Goal: Task Accomplishment & Management: Manage account settings

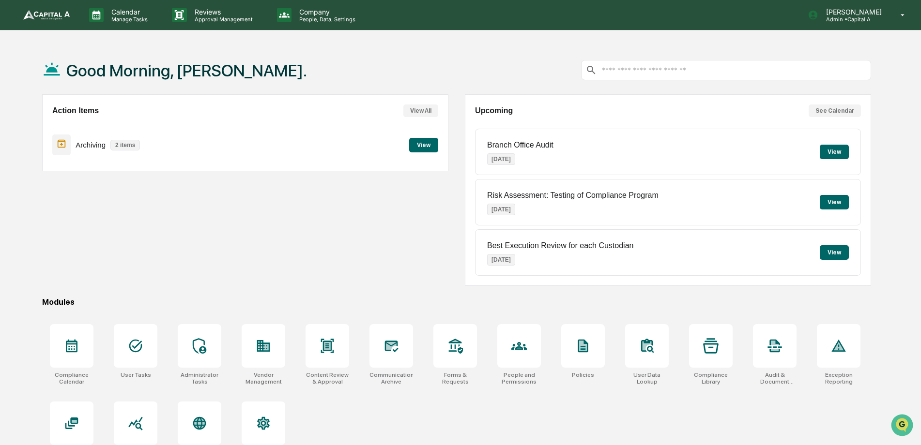
click at [423, 145] on button "View" at bounding box center [423, 145] width 29 height 15
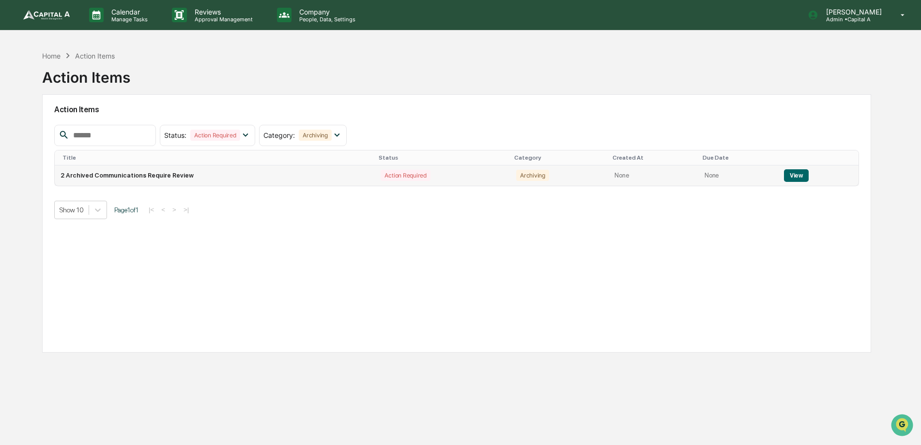
click at [798, 173] on button "View" at bounding box center [796, 175] width 25 height 13
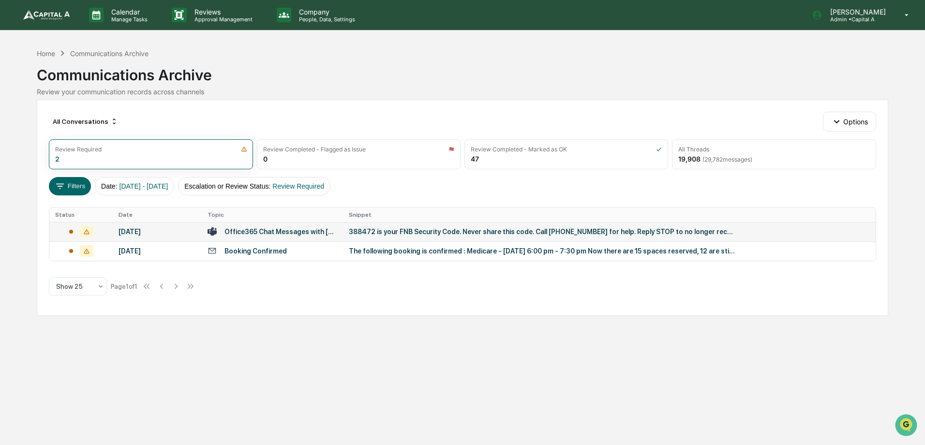
click at [287, 231] on div "Office365 Chat Messages with [PERSON_NAME], CRPC™, [PERSON_NAME], CPA on [DATE]" at bounding box center [281, 232] width 113 height 8
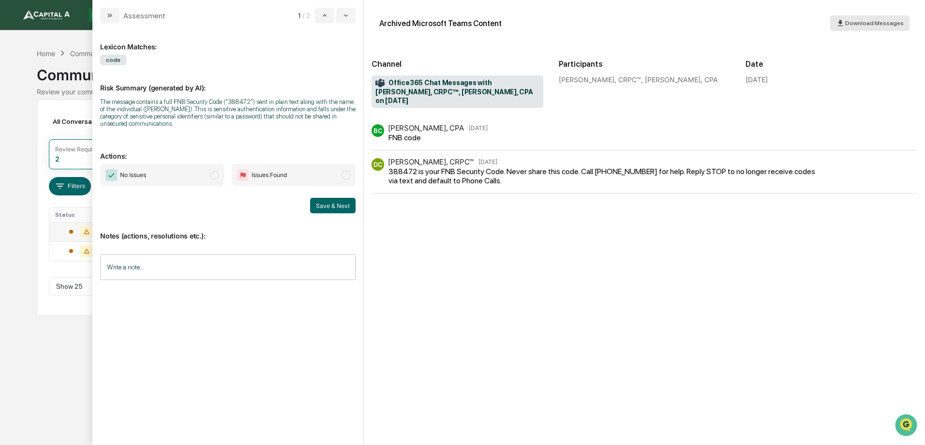
click at [875, 26] on span "Download Messages" at bounding box center [875, 23] width 59 height 7
click at [855, 21] on span "Download Messages" at bounding box center [875, 23] width 59 height 7
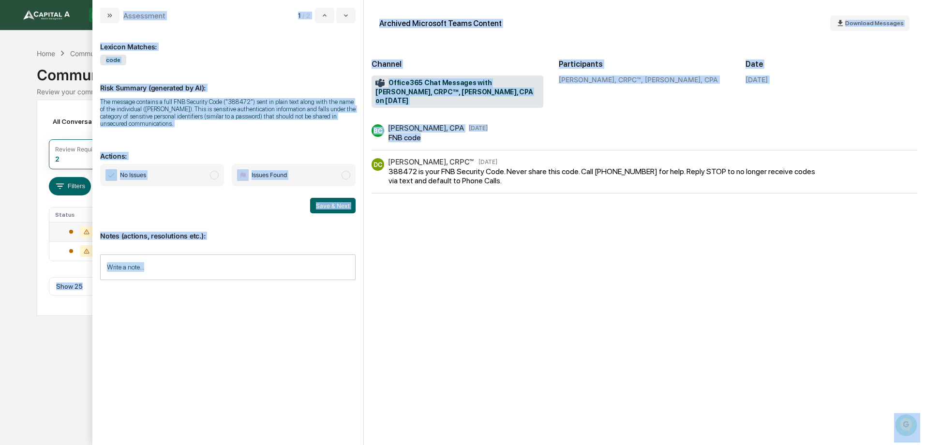
drag, startPoint x: 925, startPoint y: 396, endPoint x: 919, endPoint y: 397, distance: 6.4
click at [920, 395] on div "Archived Microsoft Teams Content Download Messages Channel Office365 Chat Messa…" at bounding box center [644, 222] width 561 height 445
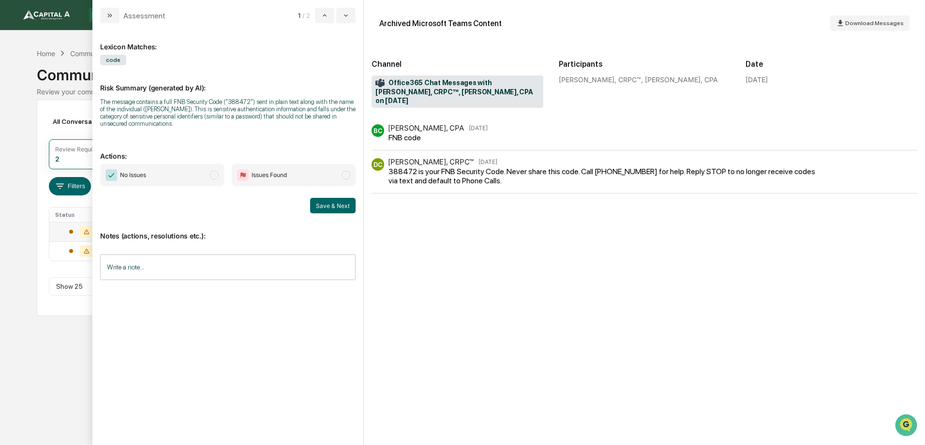
click at [545, 269] on div "BC [PERSON_NAME], CPA [DATE] FNB code DC [PERSON_NAME], CRPC™ [DATE] 388472 is …" at bounding box center [645, 280] width 546 height 313
drag, startPoint x: 315, startPoint y: 9, endPoint x: 327, endPoint y: 17, distance: 14.2
click at [317, 11] on button "modal" at bounding box center [324, 15] width 19 height 15
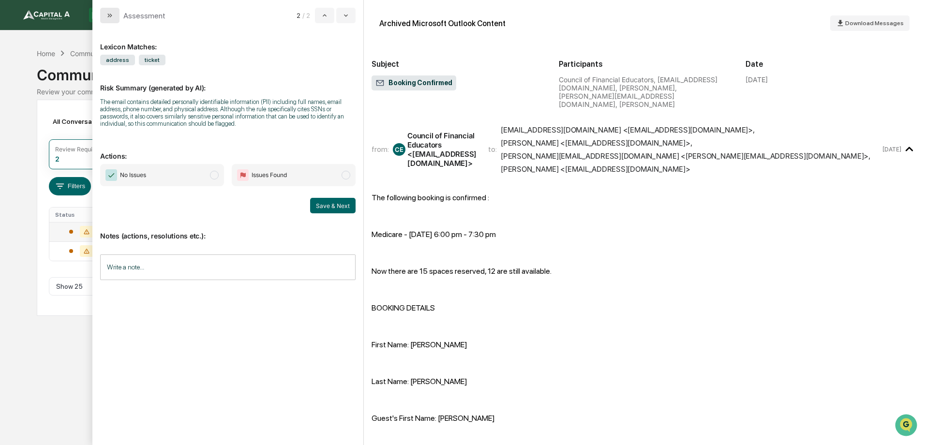
click at [115, 17] on button "modal" at bounding box center [109, 15] width 19 height 15
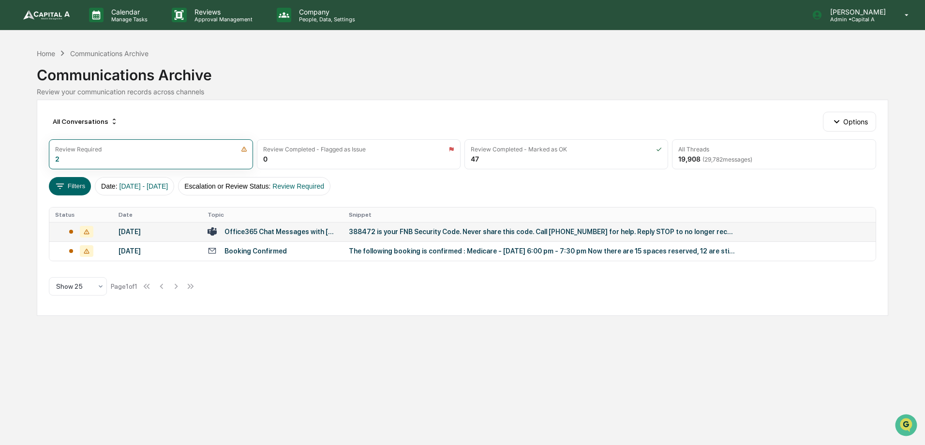
click at [275, 231] on div "Office365 Chat Messages with [PERSON_NAME], CRPC™, [PERSON_NAME], CPA on [DATE]" at bounding box center [281, 232] width 113 height 8
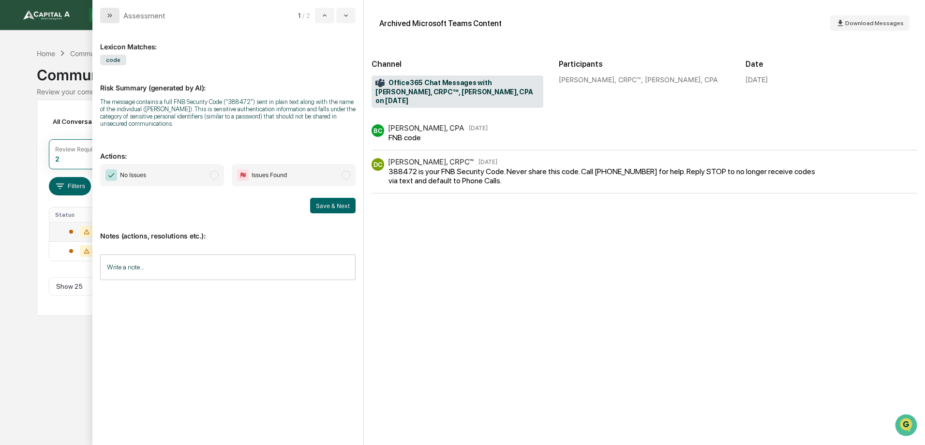
click at [103, 13] on button "modal" at bounding box center [109, 15] width 19 height 15
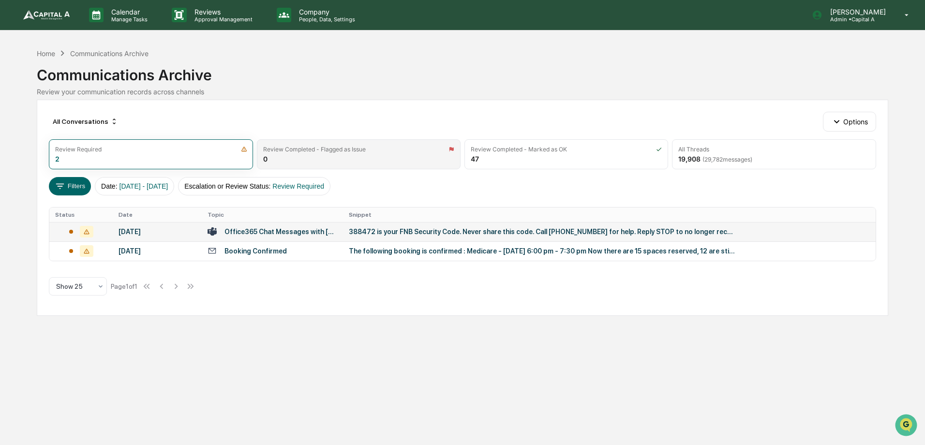
click at [337, 159] on div "Review Completed - Flagged as Issue 0" at bounding box center [359, 154] width 204 height 30
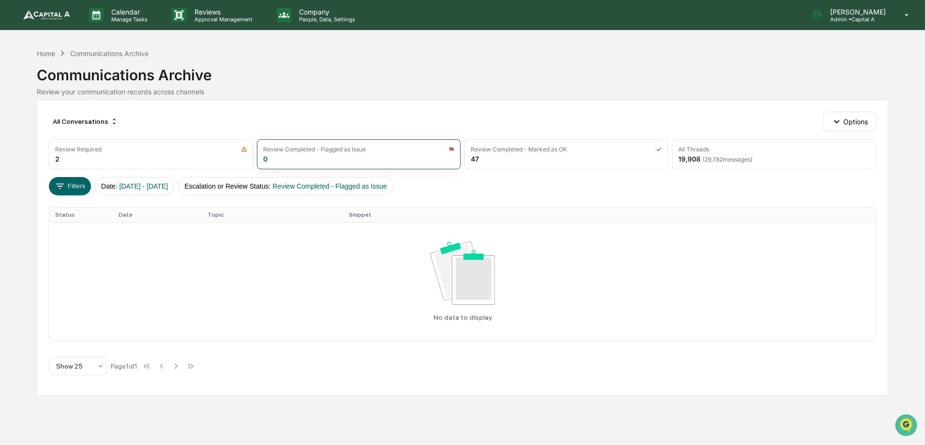
click at [572, 179] on div "Filters Date : [DATE] - [DATE] Escalation or Review Status : Review Completed -…" at bounding box center [462, 186] width 827 height 18
click at [562, 160] on div "Review Completed - Marked as OK 47" at bounding box center [567, 154] width 204 height 30
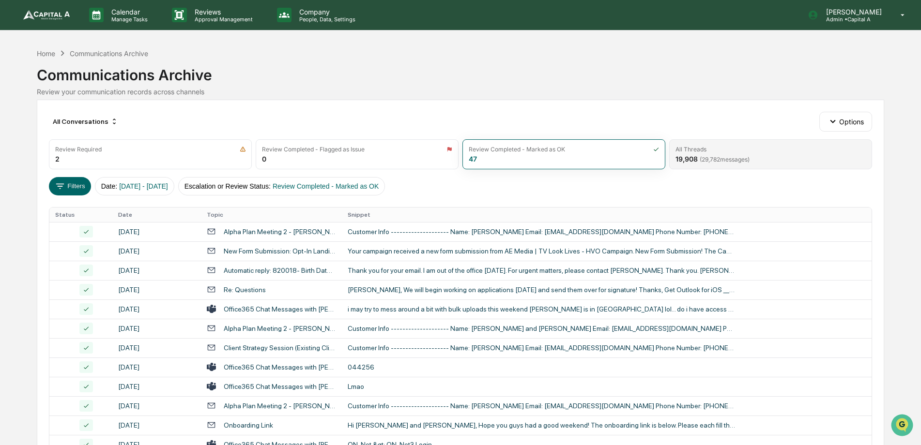
click at [703, 143] on div "All Threads 19,908 ( 29,782 messages)" at bounding box center [770, 154] width 203 height 30
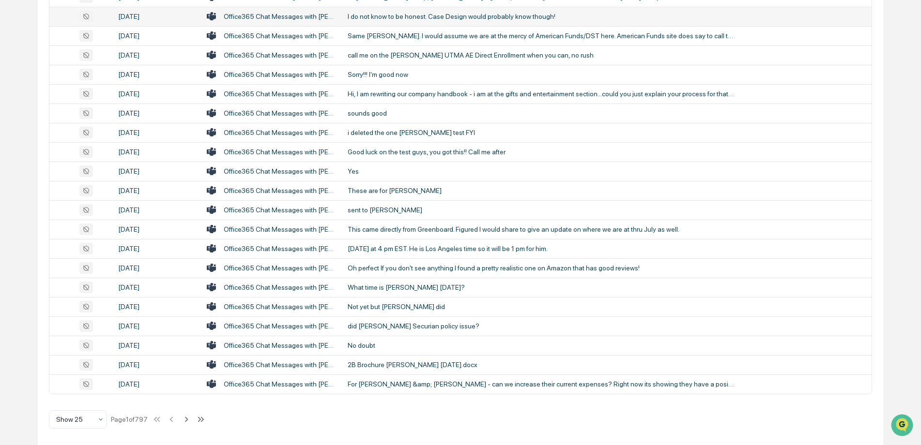
scroll to position [316, 0]
click at [189, 417] on icon at bounding box center [186, 415] width 11 height 11
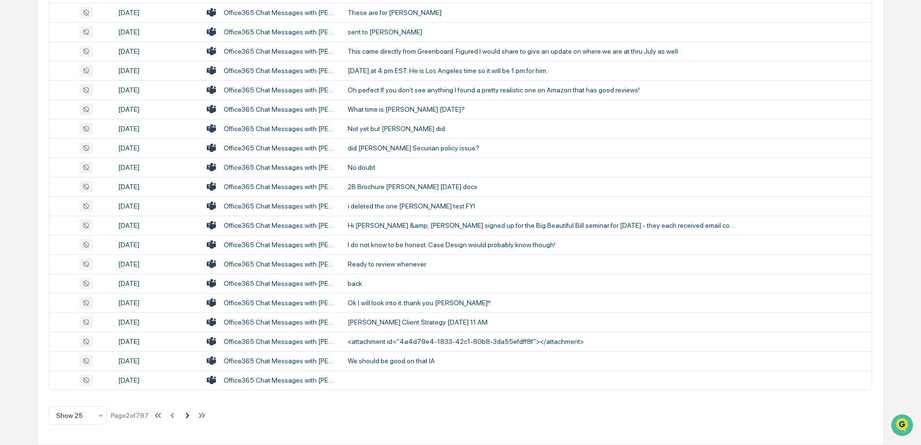
click at [187, 418] on icon at bounding box center [187, 415] width 11 height 11
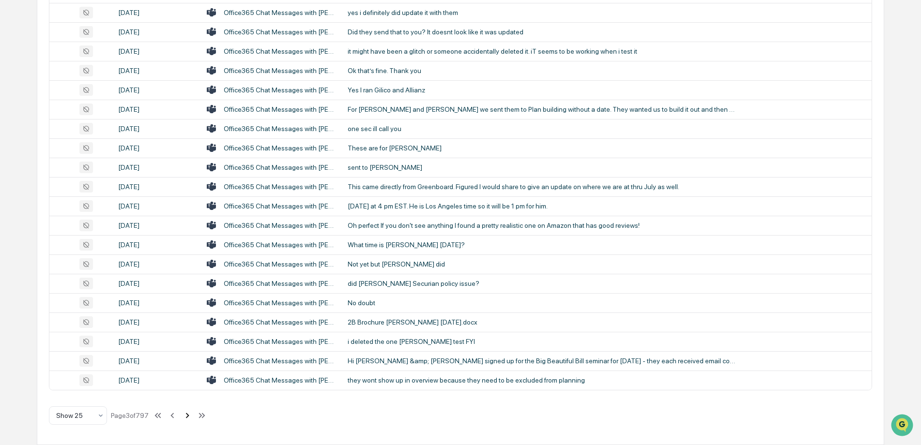
click at [187, 418] on icon at bounding box center [187, 415] width 11 height 11
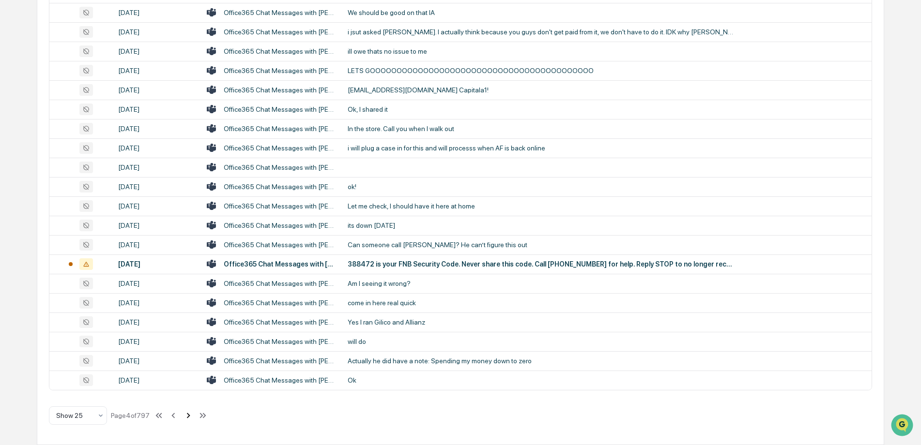
click at [189, 414] on icon at bounding box center [188, 415] width 3 height 5
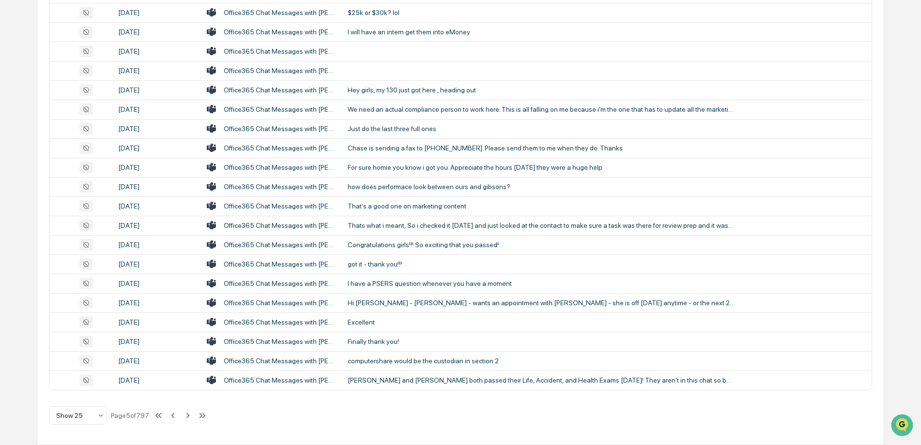
click at [190, 415] on icon at bounding box center [187, 415] width 11 height 11
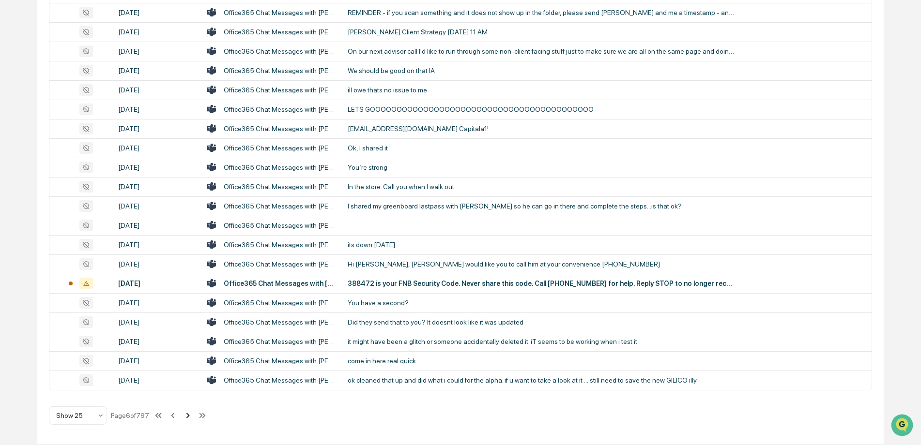
click at [189, 418] on icon at bounding box center [187, 415] width 11 height 11
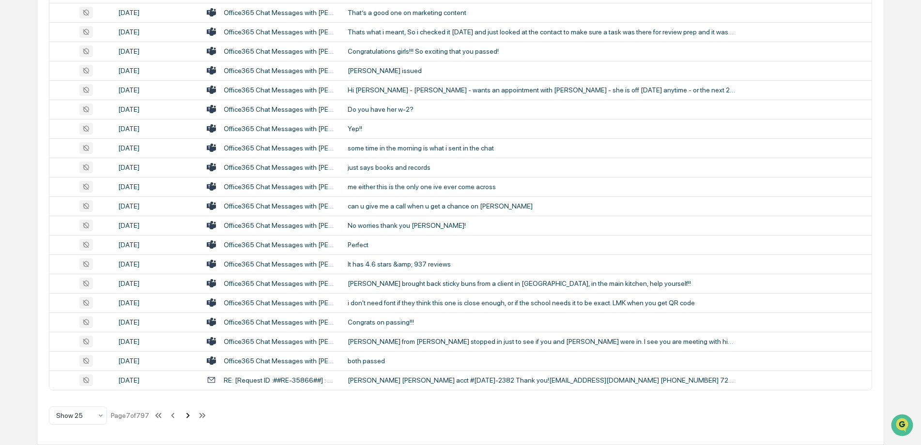
click at [191, 417] on icon at bounding box center [187, 415] width 11 height 11
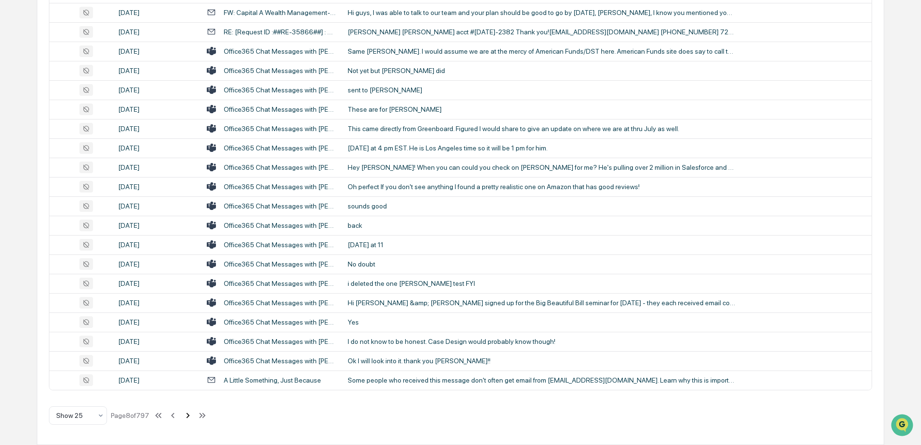
click at [189, 416] on icon at bounding box center [187, 415] width 11 height 11
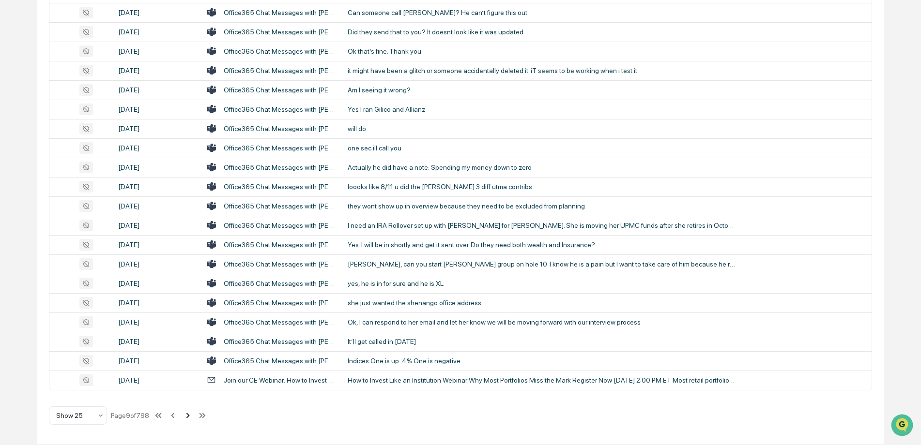
click at [187, 414] on icon at bounding box center [187, 415] width 11 height 11
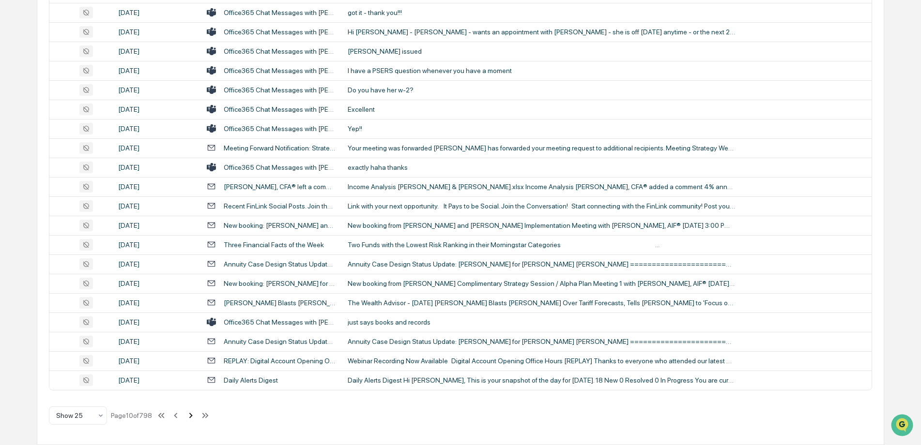
click at [189, 419] on icon at bounding box center [190, 415] width 11 height 11
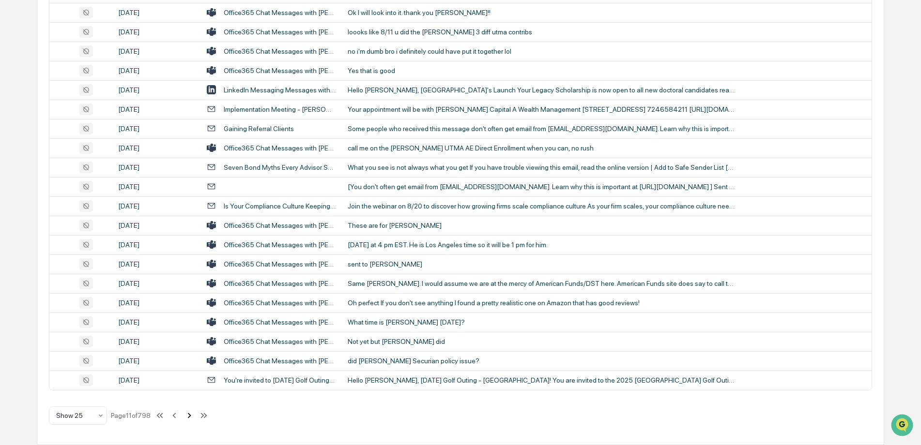
click at [188, 419] on icon at bounding box center [189, 415] width 11 height 11
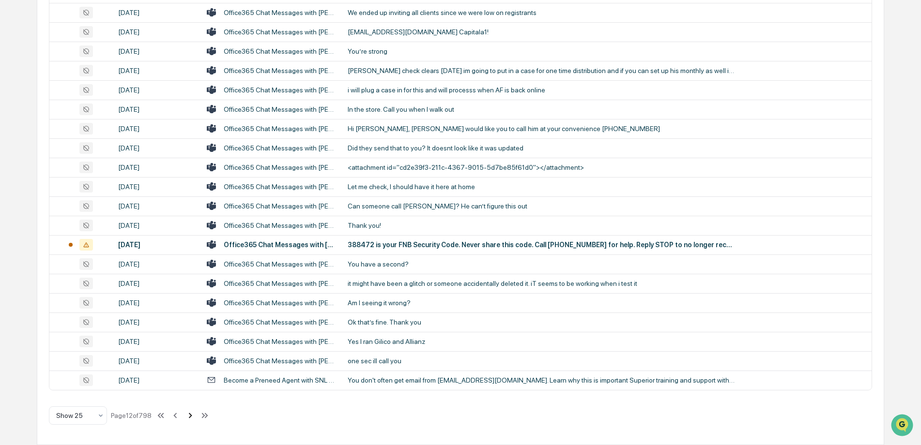
click at [188, 419] on icon at bounding box center [190, 415] width 11 height 11
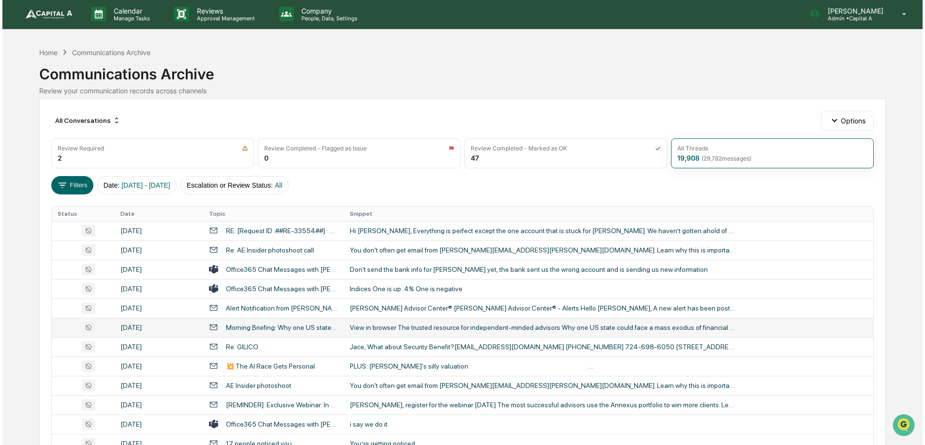
scroll to position [0, 0]
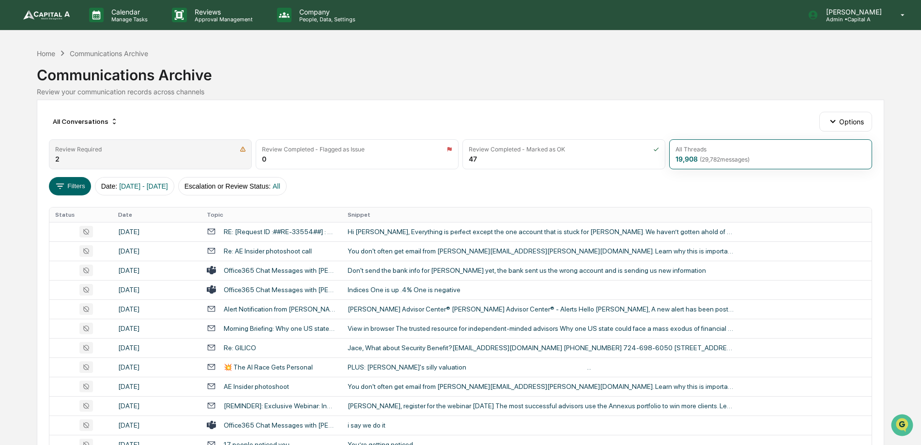
click at [111, 152] on div "Review Required" at bounding box center [150, 149] width 190 height 7
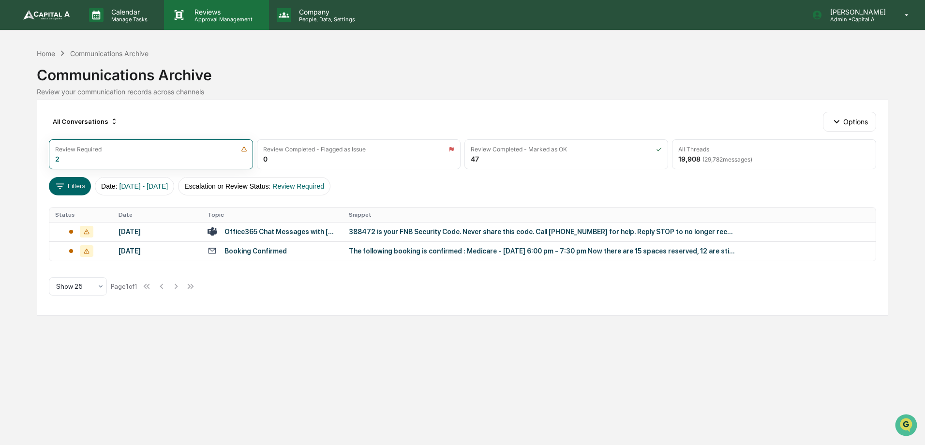
click at [222, 20] on p "Approval Management" at bounding box center [222, 19] width 71 height 7
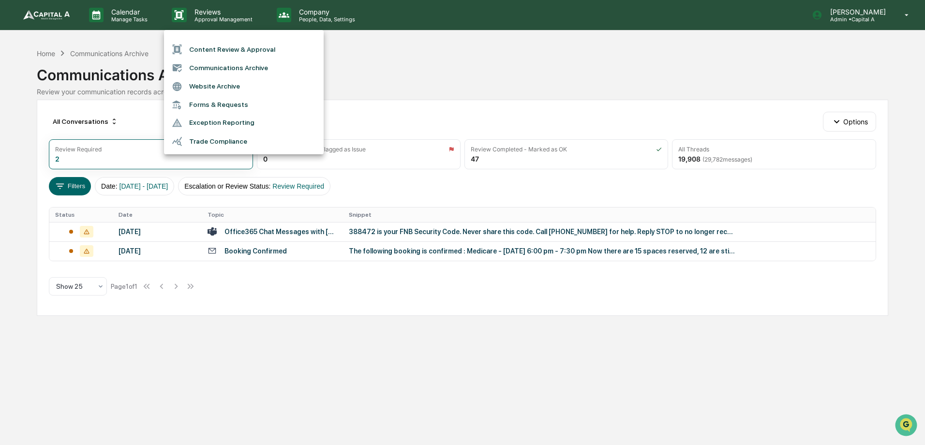
click at [187, 14] on div at bounding box center [462, 222] width 925 height 445
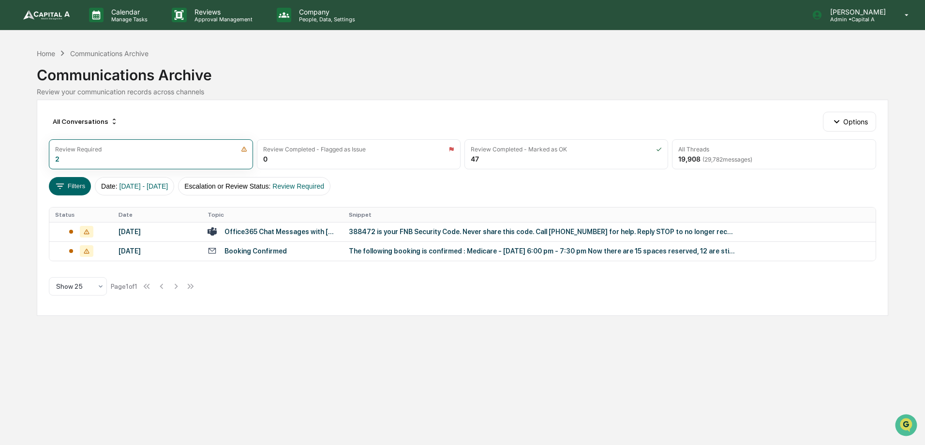
click at [184, 15] on div "Content Review & Approval Communications Archive Website Archive Forms & Reques…" at bounding box center [462, 222] width 925 height 445
click at [218, 15] on p "Reviews" at bounding box center [222, 12] width 71 height 8
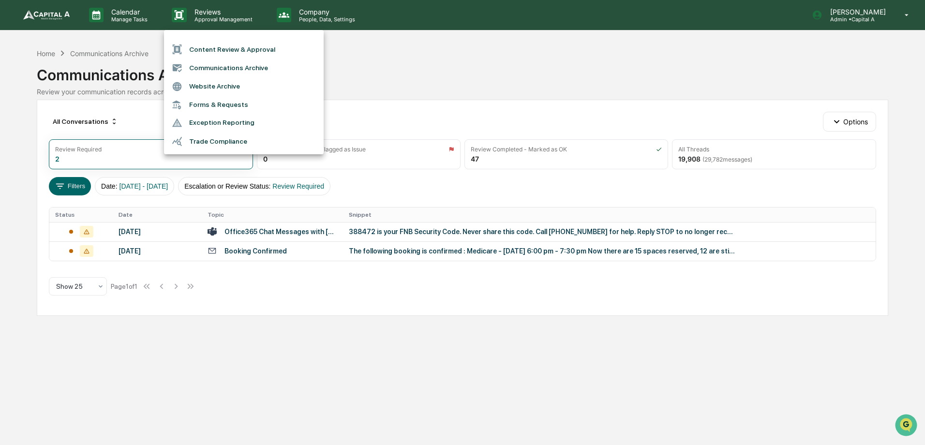
click at [41, 10] on div at bounding box center [462, 222] width 925 height 445
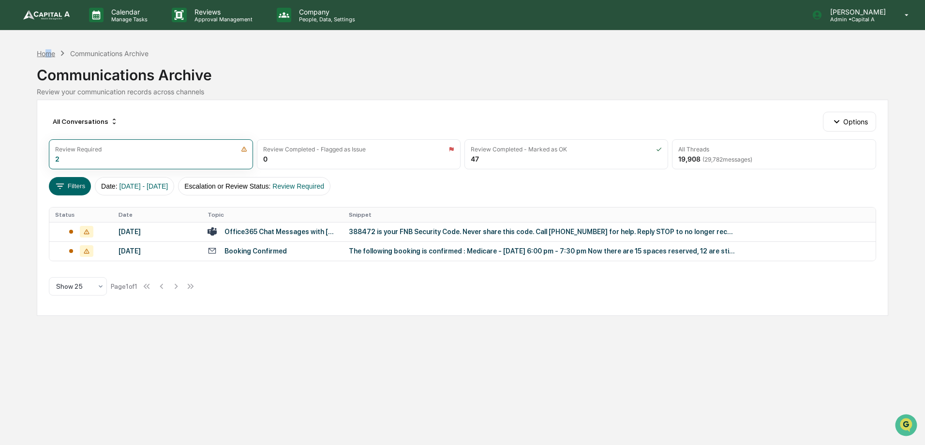
click at [48, 55] on div "Home" at bounding box center [46, 53] width 18 height 8
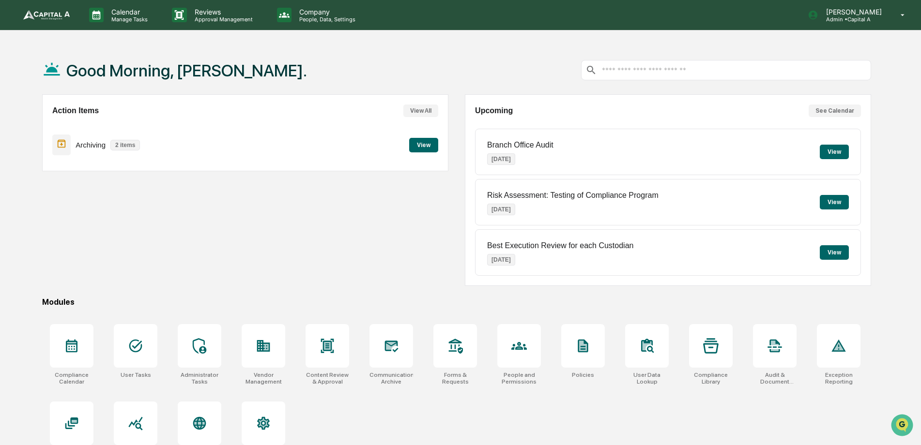
click at [418, 144] on button "View" at bounding box center [423, 145] width 29 height 15
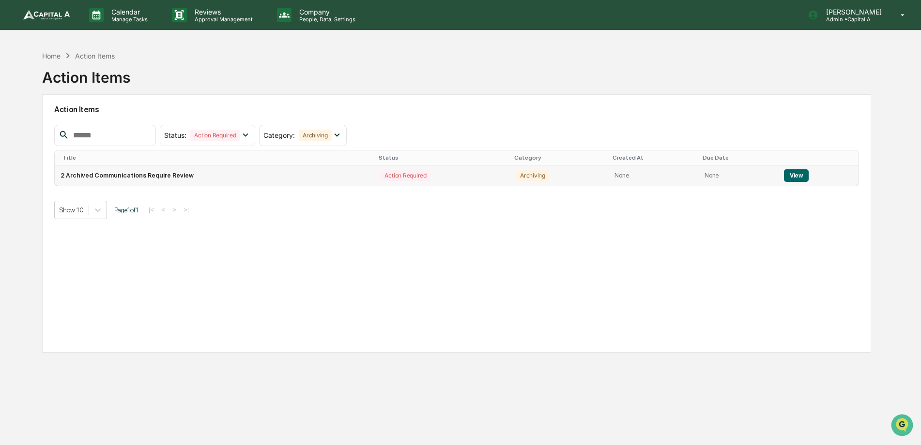
click at [788, 182] on td "View" at bounding box center [818, 176] width 80 height 20
click at [788, 178] on button "View" at bounding box center [796, 175] width 25 height 13
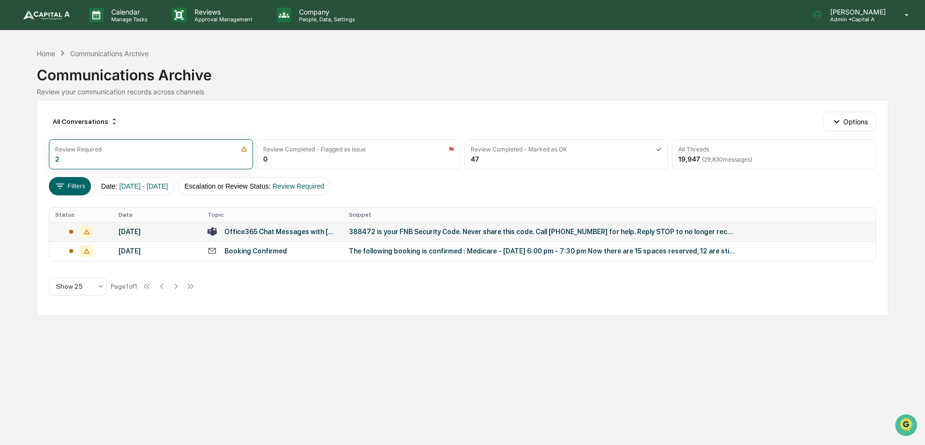
click at [291, 234] on div "Office365 Chat Messages with [PERSON_NAME], CRPC™, [PERSON_NAME], CPA on [DATE]" at bounding box center [281, 232] width 113 height 8
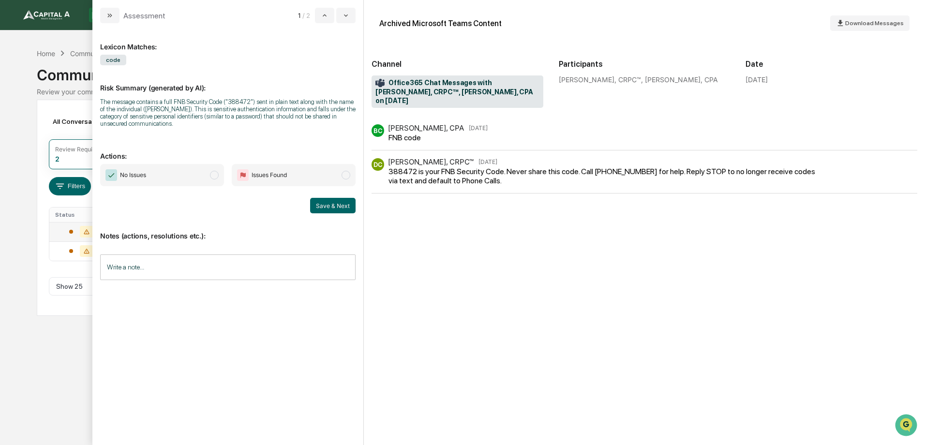
click at [111, 19] on button "modal" at bounding box center [109, 15] width 19 height 15
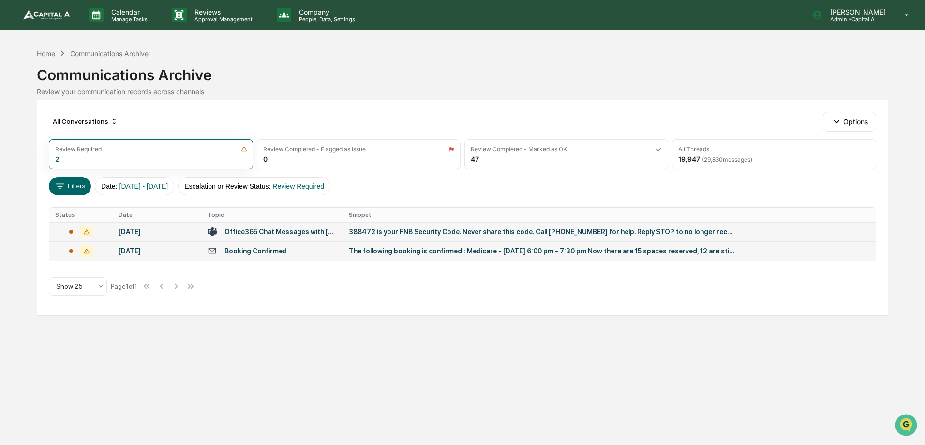
click at [270, 246] on div "Booking Confirmed" at bounding box center [273, 250] width 130 height 9
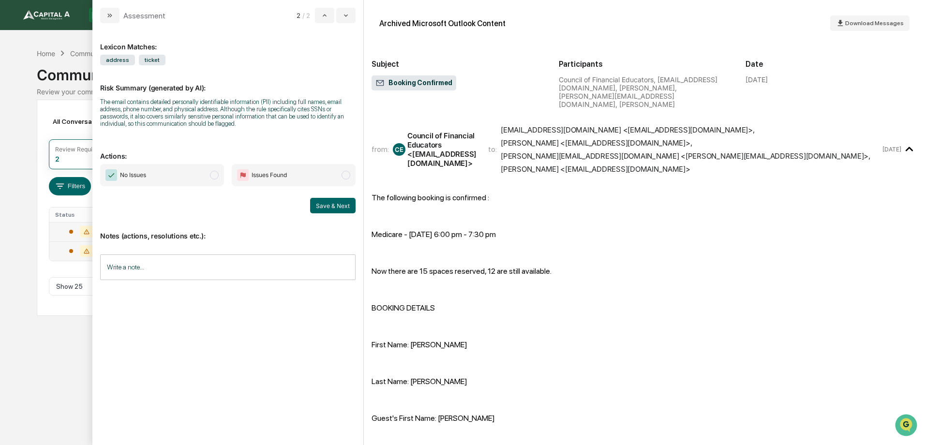
click at [213, 179] on span "modal" at bounding box center [214, 175] width 9 height 9
click at [343, 209] on button "Save & Next" at bounding box center [332, 205] width 45 height 15
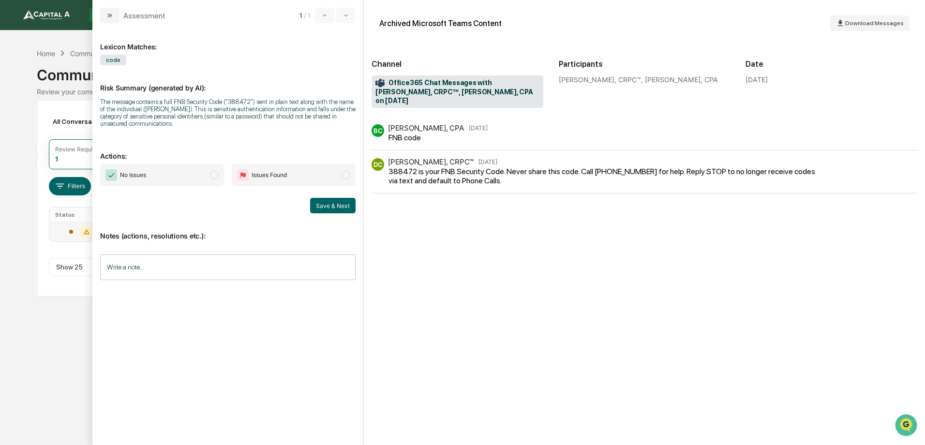
click at [186, 169] on span "No Issues" at bounding box center [162, 175] width 124 height 22
click at [336, 203] on button "Save & Next" at bounding box center [332, 205] width 45 height 15
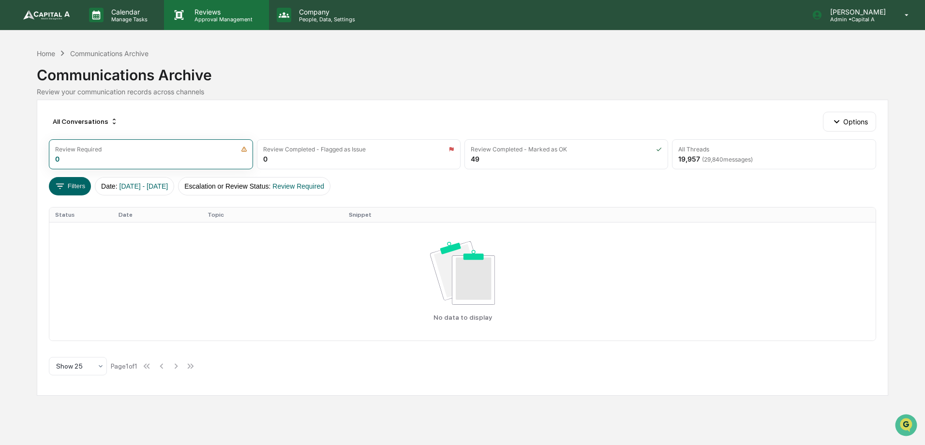
click at [226, 4] on div "Reviews Approval Management" at bounding box center [216, 15] width 105 height 30
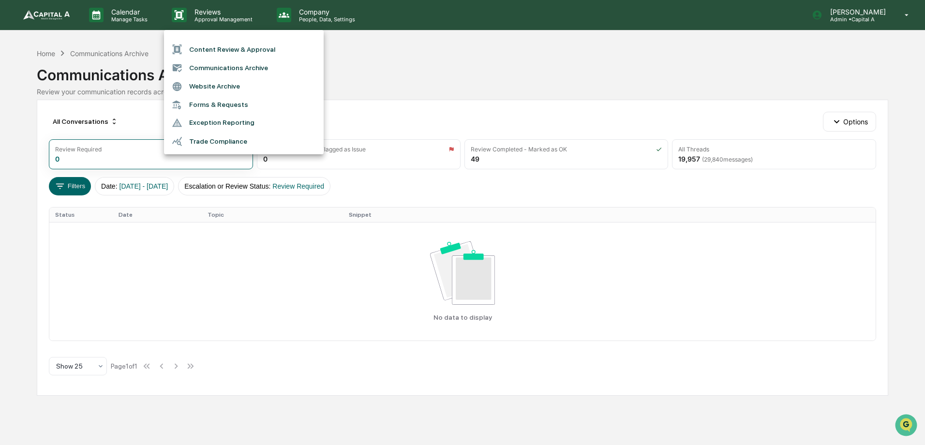
click at [120, 11] on div at bounding box center [462, 222] width 925 height 445
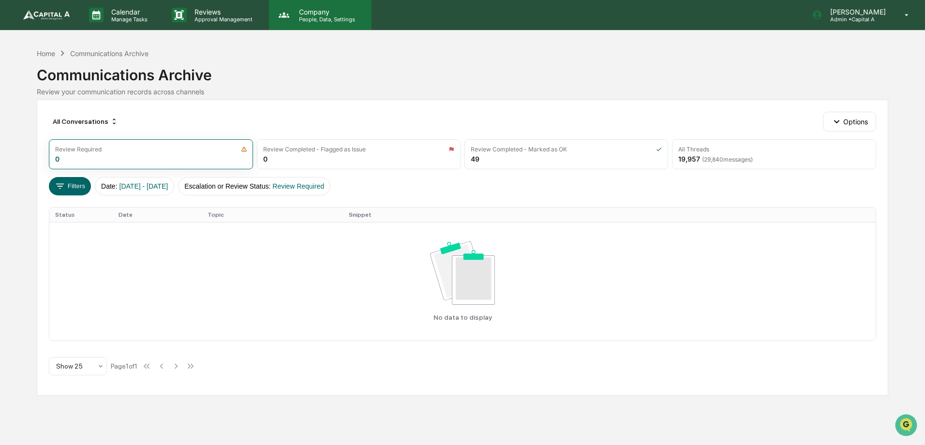
click at [315, 14] on p "Company" at bounding box center [325, 12] width 69 height 8
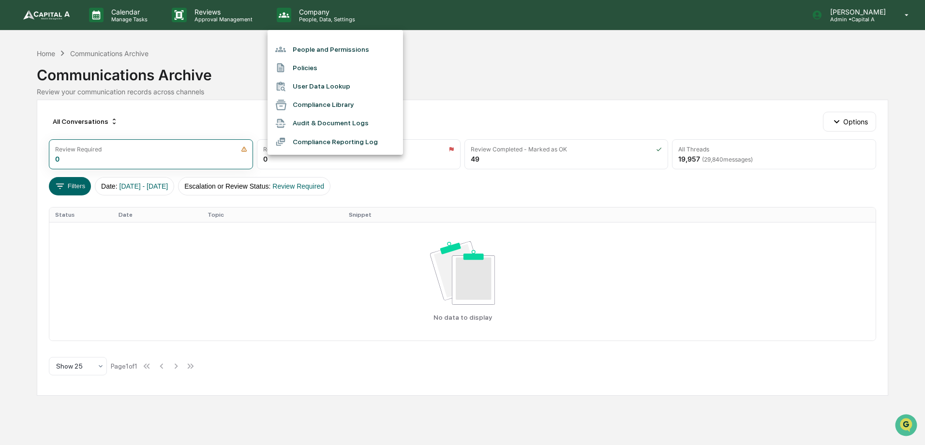
click at [61, 14] on div at bounding box center [462, 222] width 925 height 445
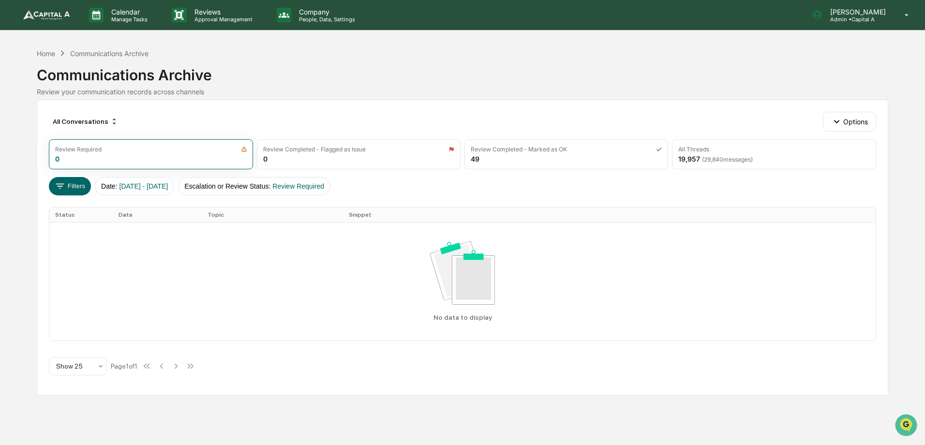
click at [116, 19] on p "Manage Tasks" at bounding box center [128, 19] width 49 height 7
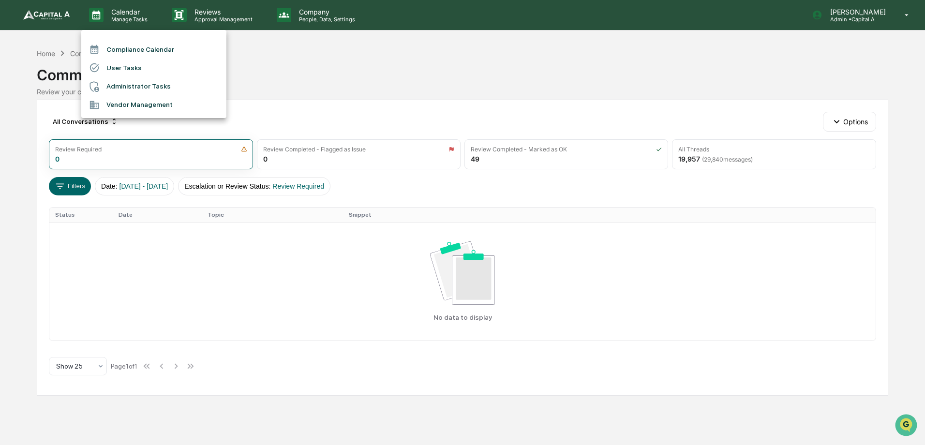
click at [117, 69] on li "User Tasks" at bounding box center [153, 68] width 145 height 18
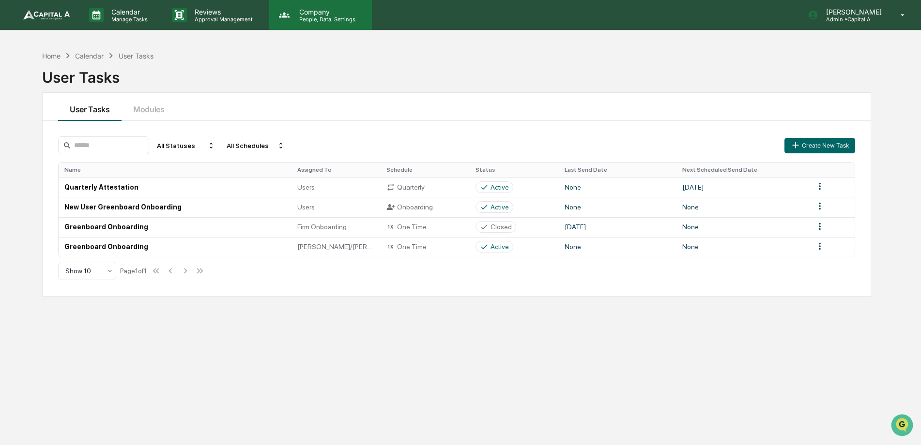
click at [327, 18] on p "People, Data, Settings" at bounding box center [325, 19] width 69 height 7
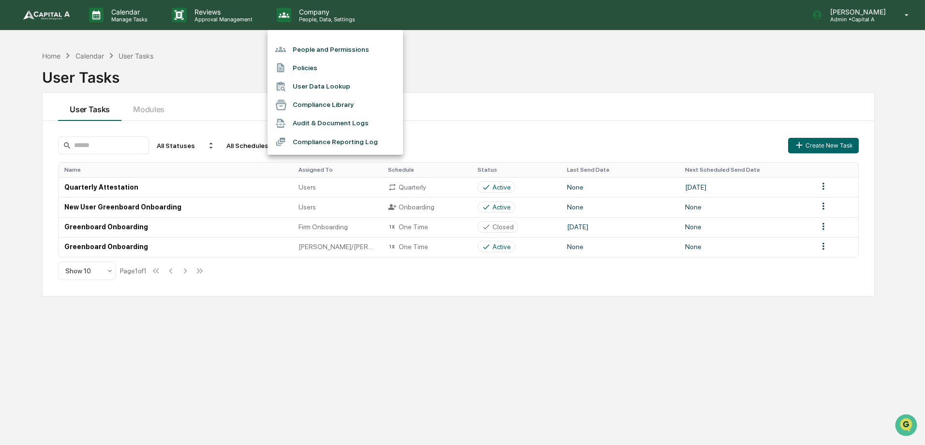
click at [459, 35] on div at bounding box center [462, 222] width 925 height 445
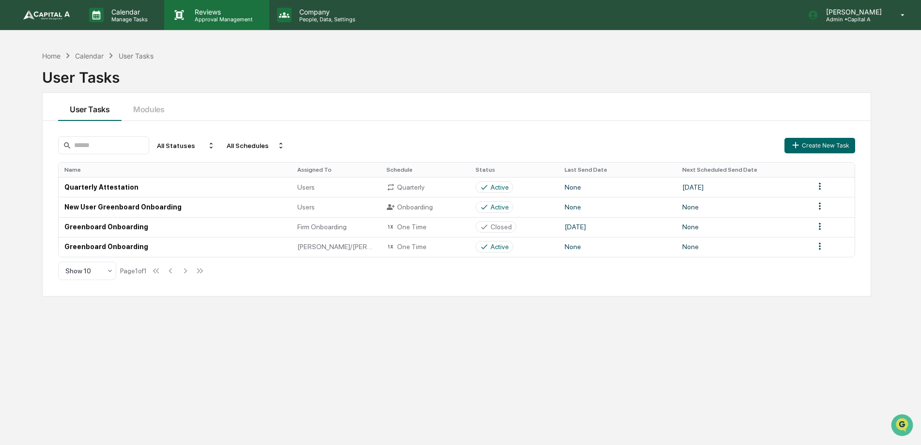
click at [245, 16] on p "Approval Management" at bounding box center [222, 19] width 71 height 7
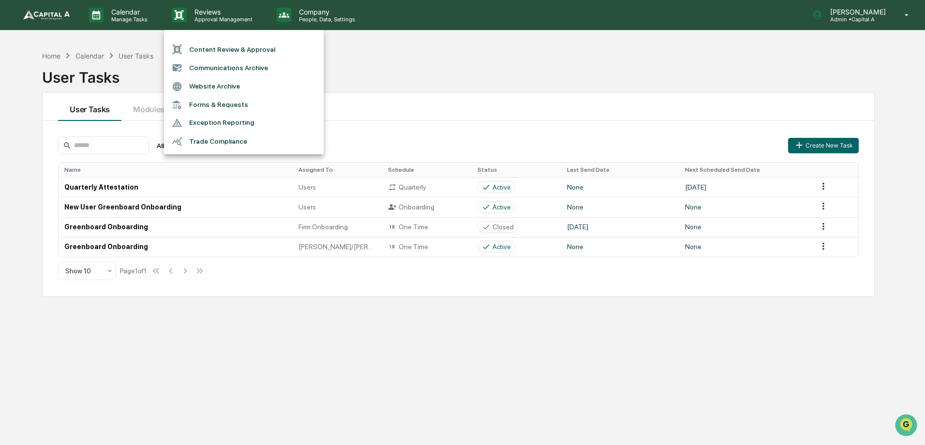
click at [137, 23] on div at bounding box center [462, 222] width 925 height 445
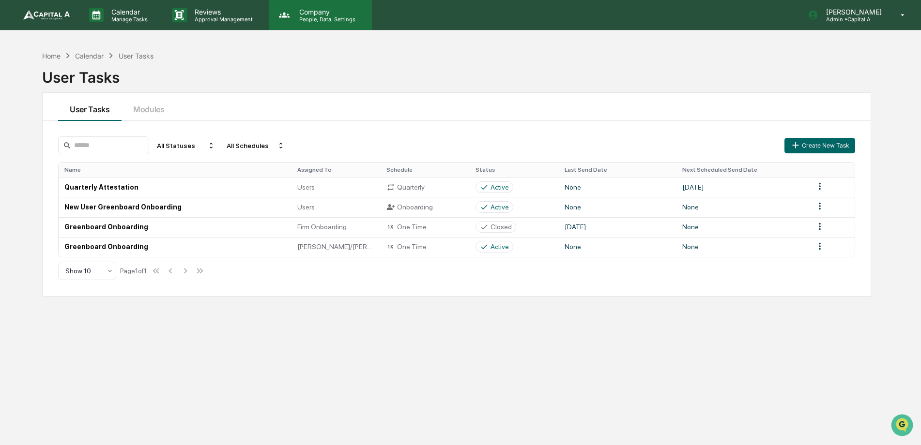
click at [308, 16] on p "People, Data, Settings" at bounding box center [325, 19] width 69 height 7
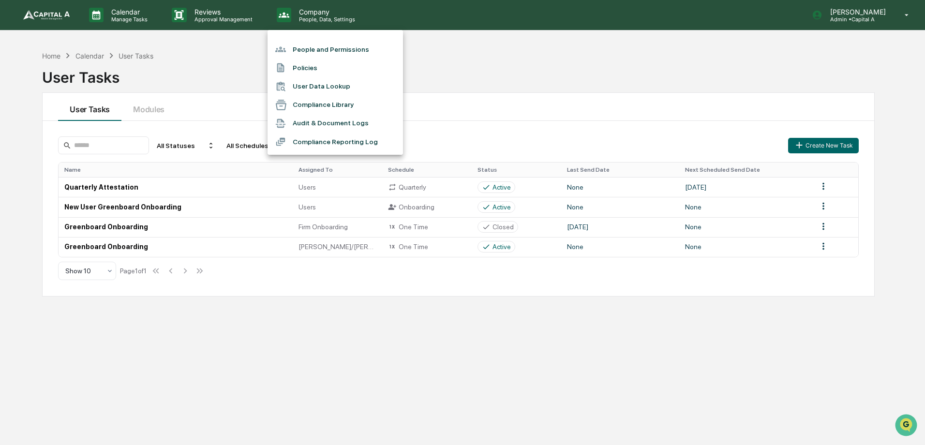
click at [123, 11] on div at bounding box center [462, 222] width 925 height 445
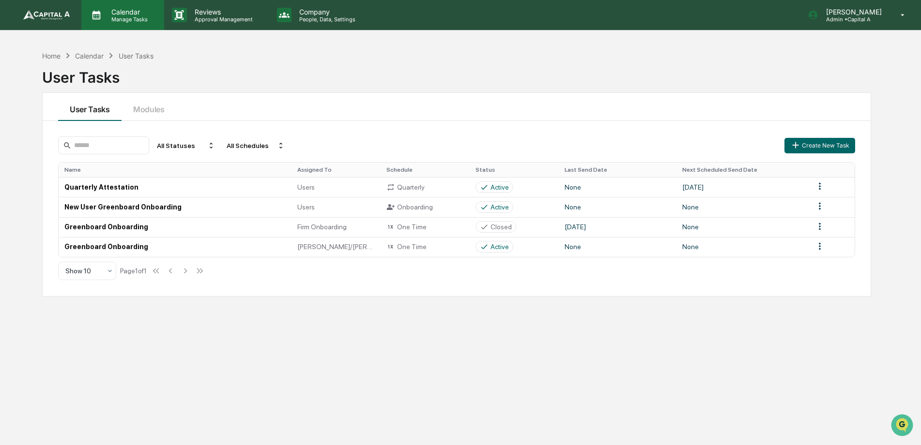
click at [95, 19] on icon at bounding box center [96, 15] width 8 height 9
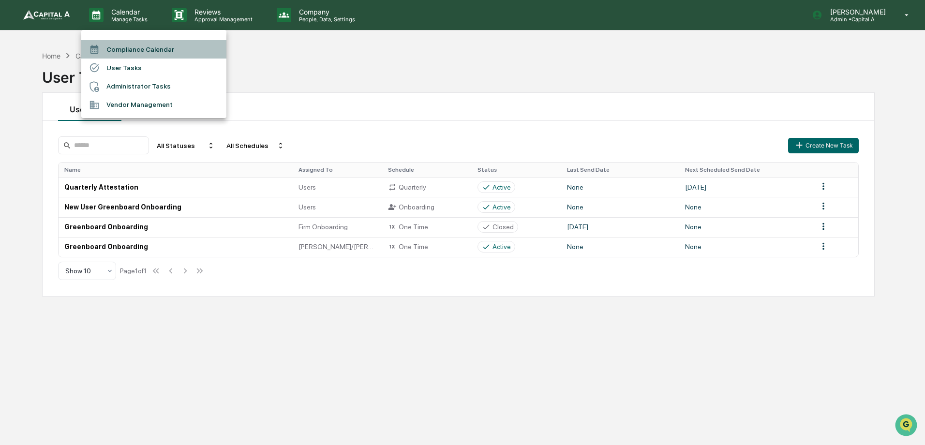
click at [139, 48] on li "Compliance Calendar" at bounding box center [153, 49] width 145 height 18
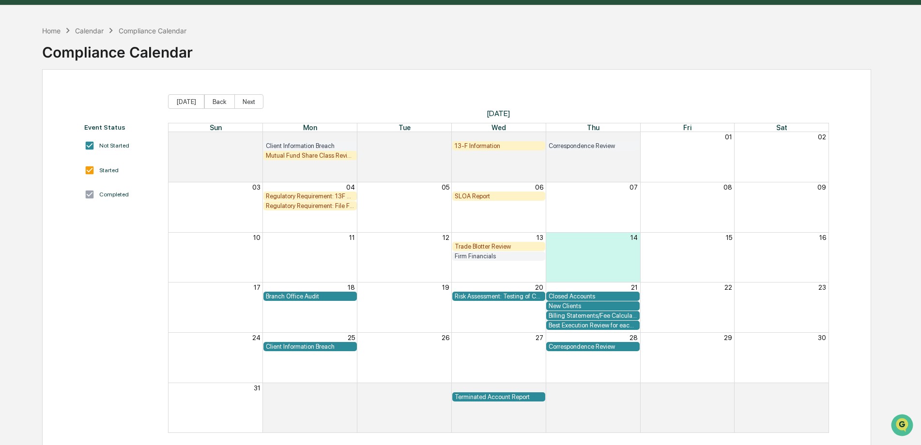
scroll to position [46, 0]
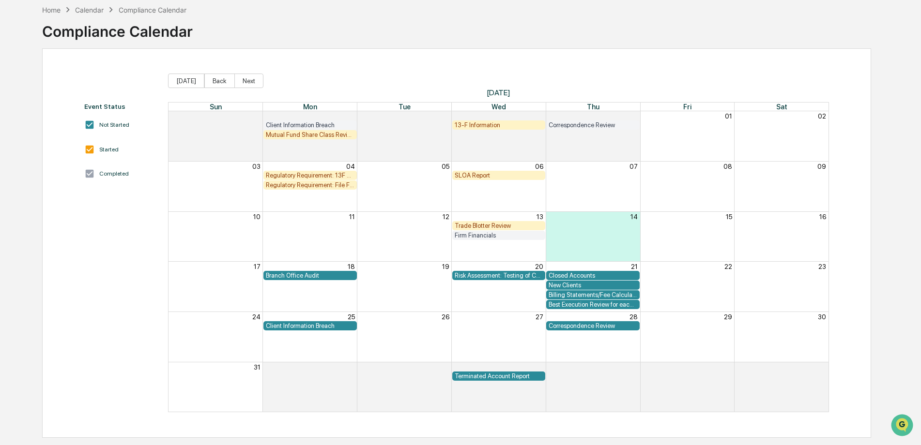
click at [101, 10] on div "Calendar" at bounding box center [89, 10] width 29 height 8
click at [45, 15] on div "Home Calendar Compliance Calendar" at bounding box center [114, 9] width 144 height 11
click at [47, 6] on div "Home" at bounding box center [51, 10] width 18 height 8
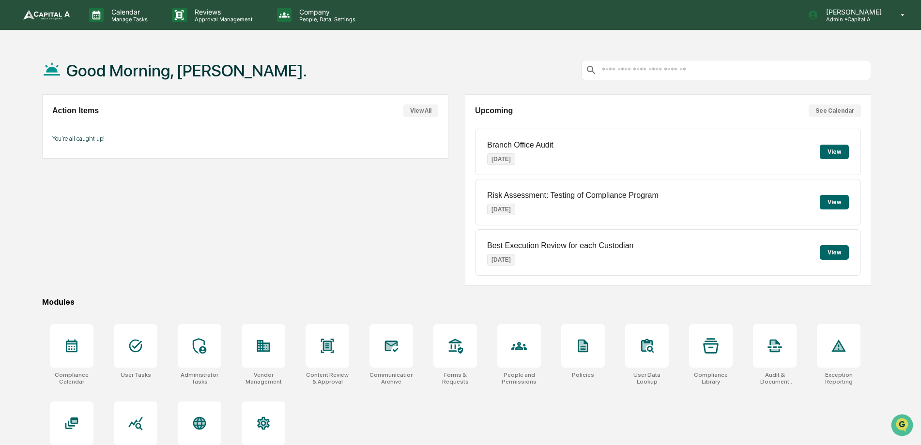
click at [428, 113] on button "View All" at bounding box center [420, 111] width 35 height 13
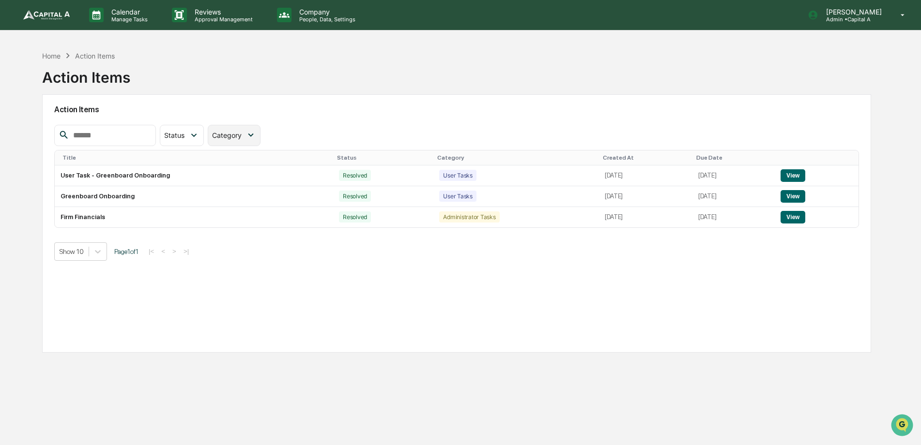
click at [260, 142] on div "Category" at bounding box center [234, 135] width 53 height 21
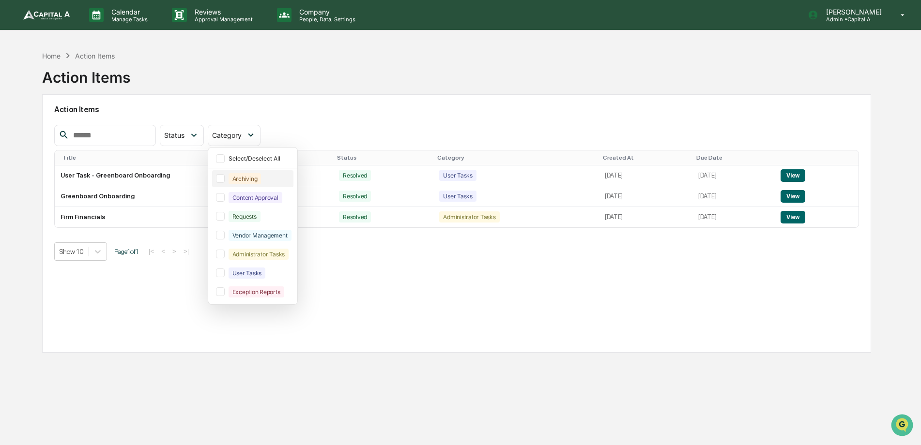
click at [225, 175] on div at bounding box center [220, 178] width 9 height 9
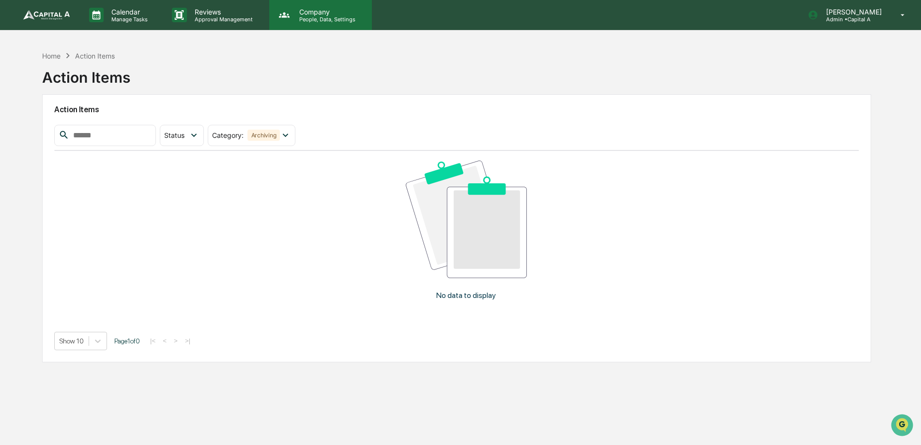
click at [333, 16] on p "People, Data, Settings" at bounding box center [325, 19] width 69 height 7
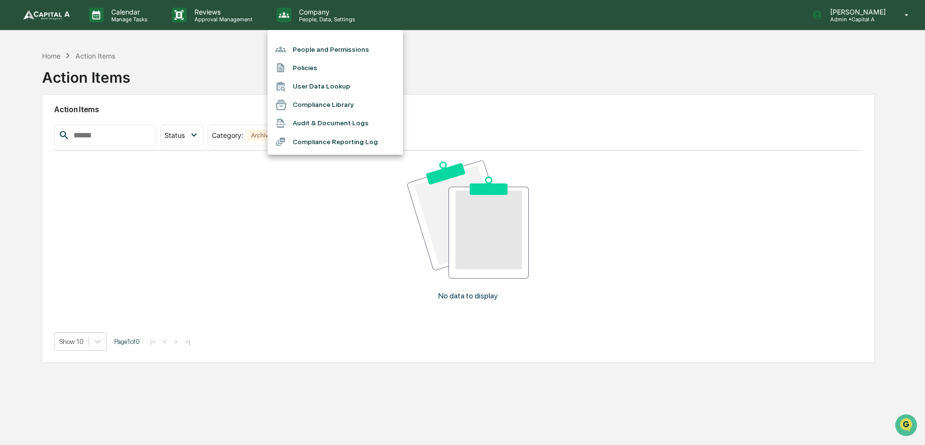
drag, startPoint x: 247, startPoint y: 30, endPoint x: 227, endPoint y: 17, distance: 23.6
click at [242, 25] on div at bounding box center [462, 222] width 925 height 445
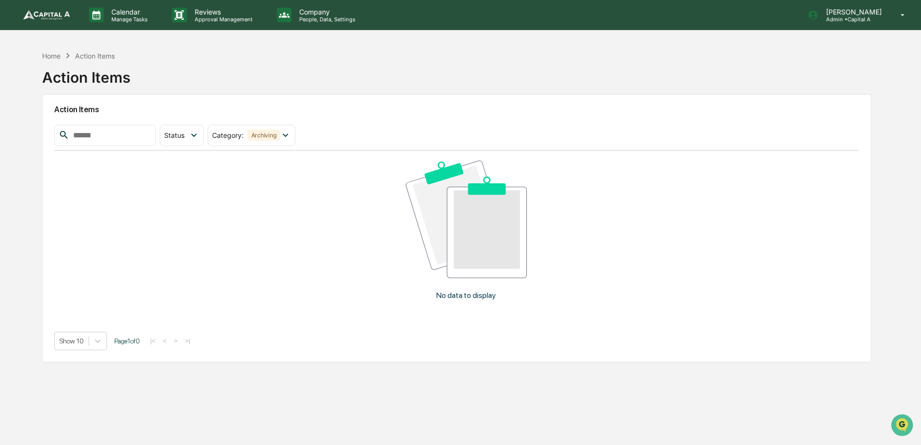
click at [227, 17] on div "People and Permissions Policies User Data Lookup Compliance Library Audit & Doc…" at bounding box center [460, 222] width 921 height 445
click at [216, 20] on p "Approval Management" at bounding box center [222, 19] width 71 height 7
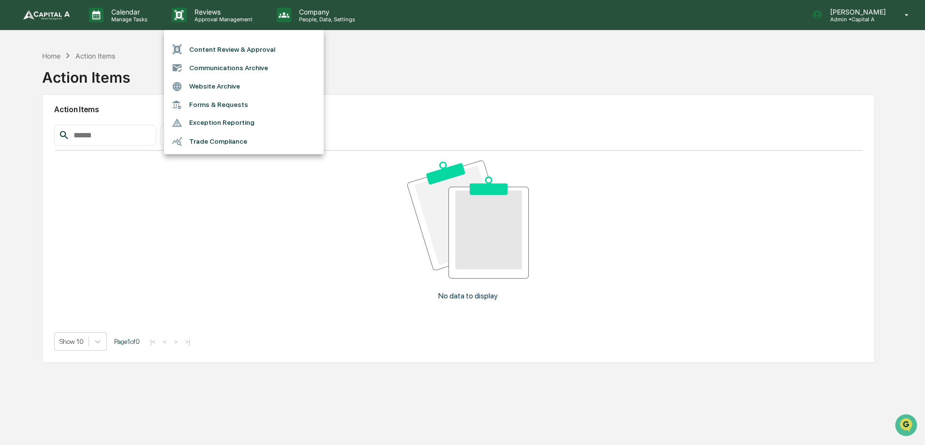
click at [213, 51] on li "Content Review & Approval" at bounding box center [244, 49] width 160 height 18
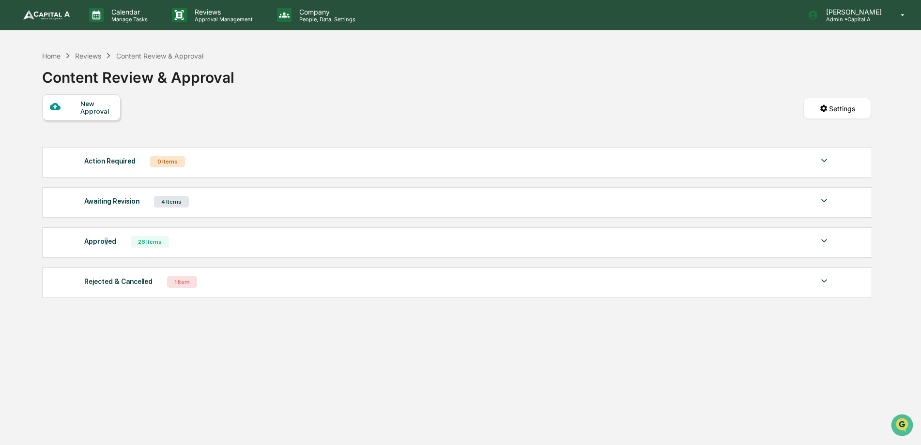
click at [105, 240] on div "Approved" at bounding box center [100, 241] width 32 height 13
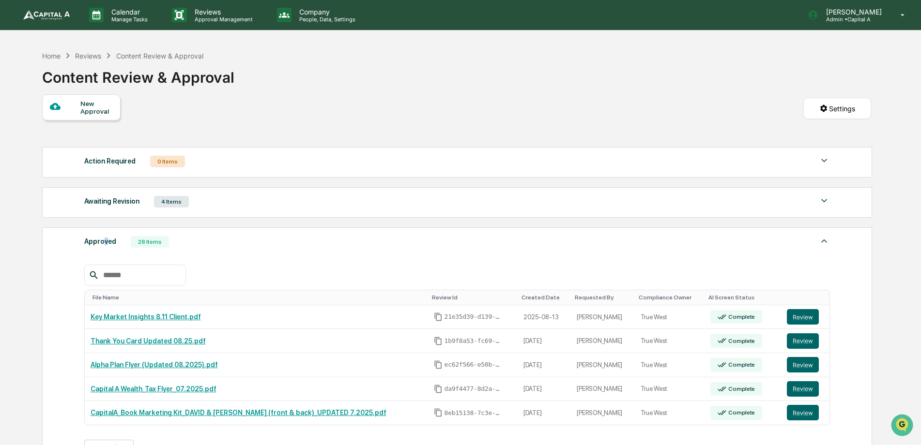
click at [105, 240] on div "Approved" at bounding box center [100, 241] width 32 height 13
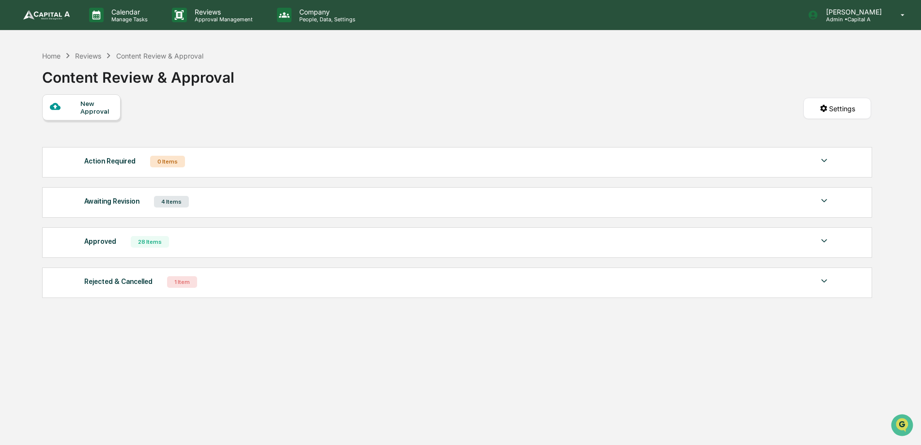
click at [132, 203] on div "Awaiting Revision" at bounding box center [111, 201] width 55 height 13
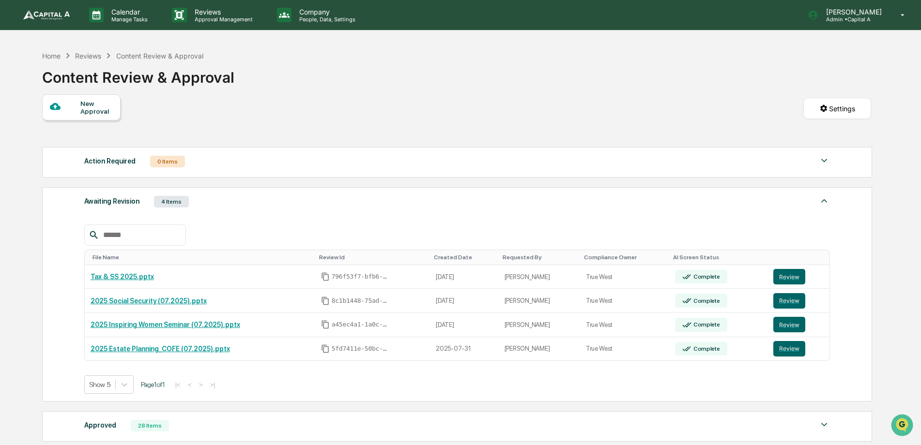
click at [130, 204] on div "Awaiting Revision" at bounding box center [111, 201] width 55 height 13
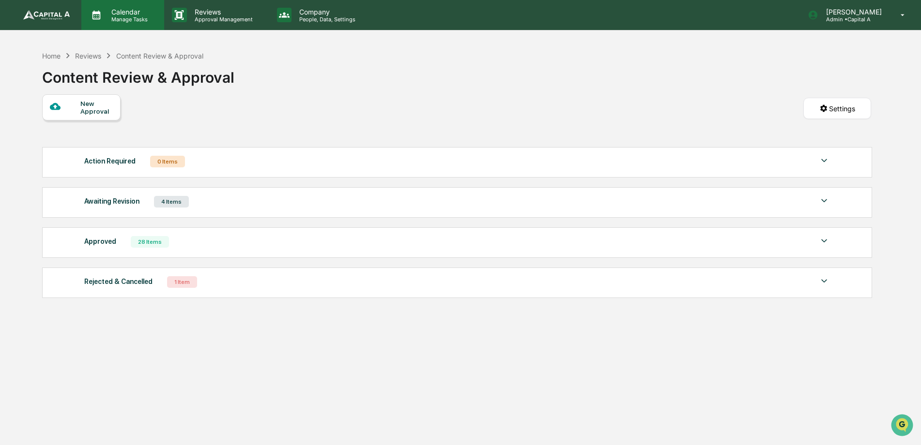
click at [141, 11] on p "Calendar" at bounding box center [128, 12] width 49 height 8
